Goal: Transaction & Acquisition: Purchase product/service

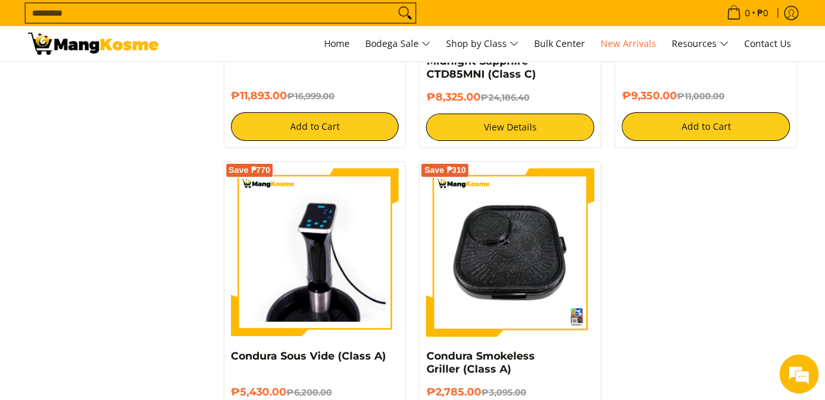
click at [248, 11] on input "Search..." at bounding box center [209, 13] width 369 height 20
type input "*"
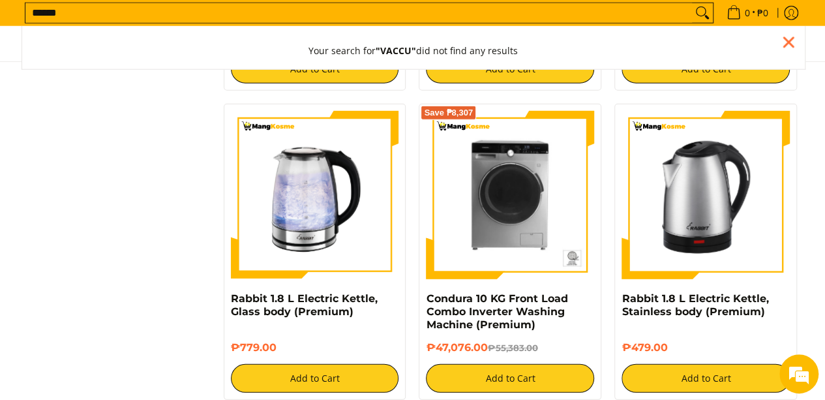
scroll to position [1738, 0]
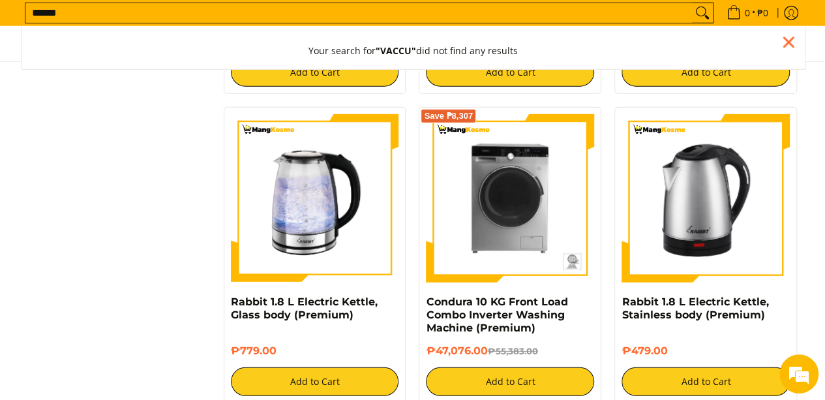
type input "******"
click at [692, 3] on button "Search" at bounding box center [702, 13] width 21 height 20
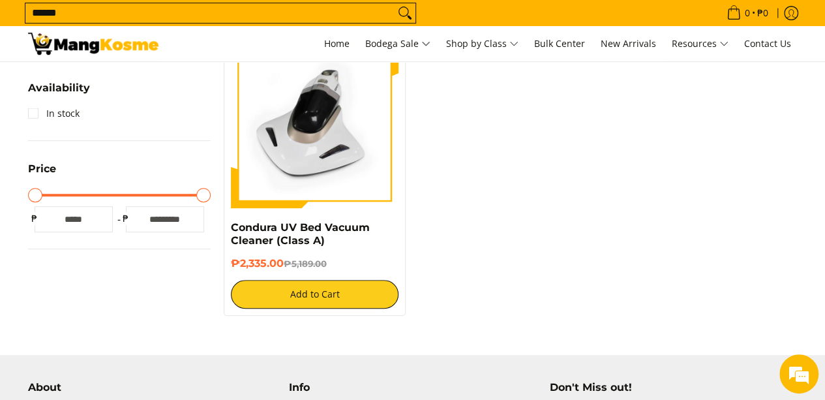
scroll to position [125, 0]
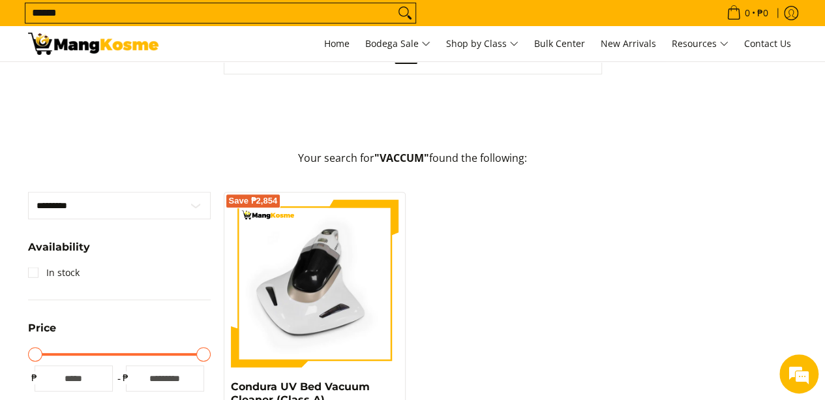
click at [549, 76] on div "Search Search... ******" at bounding box center [413, 37] width 782 height 200
click at [329, 52] on link "Home" at bounding box center [337, 43] width 38 height 35
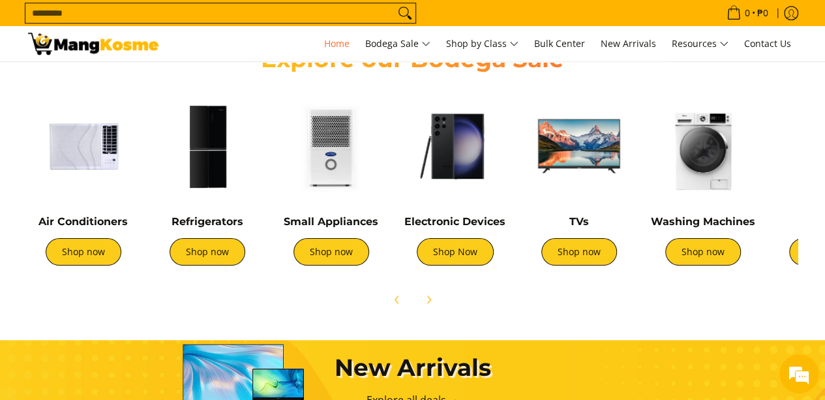
scroll to position [490, 0]
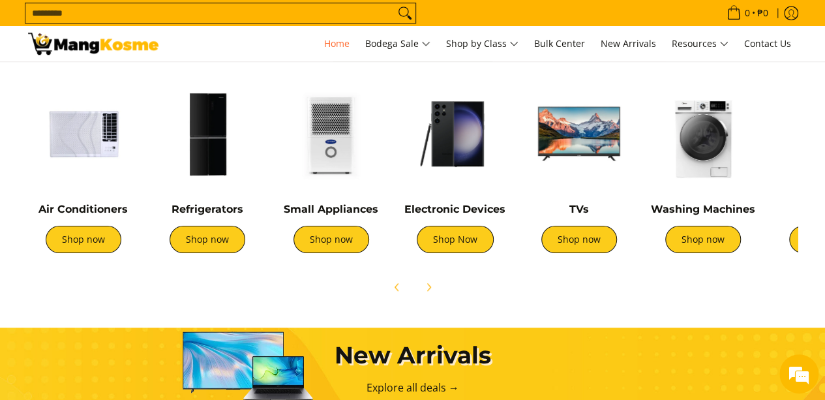
drag, startPoint x: 0, startPoint y: 0, endPoint x: 829, endPoint y: 79, distance: 833.1
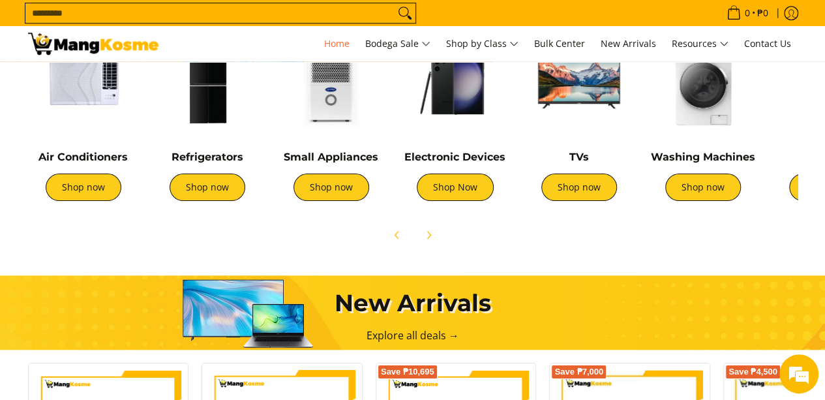
scroll to position [0, 0]
click at [555, 89] on img at bounding box center [579, 81] width 111 height 111
